Goal: Entertainment & Leisure: Consume media (video, audio)

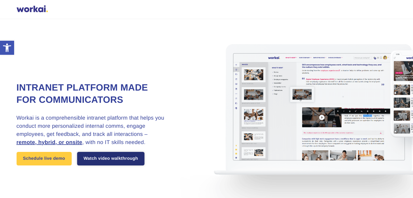
click at [113, 158] on link "Watch video walkthrough" at bounding box center [111, 159] width 68 height 14
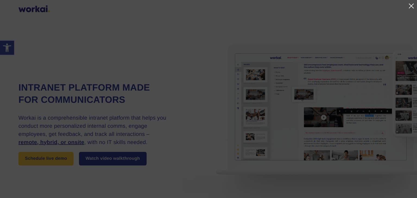
click at [412, 6] on link at bounding box center [411, 6] width 7 height 7
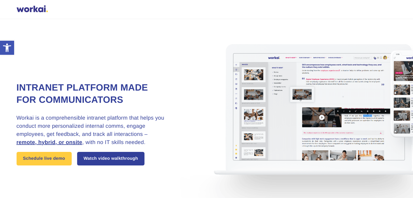
click at [39, 8] on div at bounding box center [32, 9] width 31 height 8
click at [28, 11] on div at bounding box center [32, 9] width 31 height 8
click at [32, 9] on div at bounding box center [32, 9] width 31 height 8
click at [30, 12] on div at bounding box center [32, 9] width 31 height 8
click at [30, 11] on div at bounding box center [32, 9] width 31 height 8
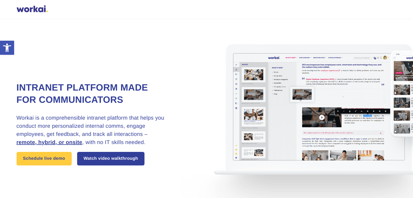
click at [30, 11] on div at bounding box center [32, 9] width 31 height 8
